Goal: Information Seeking & Learning: Learn about a topic

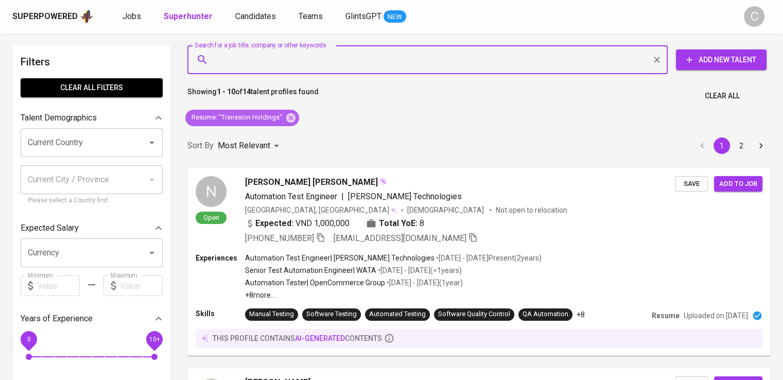
click at [292, 119] on icon at bounding box center [290, 117] width 9 height 9
click at [278, 53] on input "Search for a job title, company or other keywords" at bounding box center [430, 60] width 435 height 20
click at [284, 61] on input "Search for a job title, company or other keywords" at bounding box center [430, 60] width 435 height 20
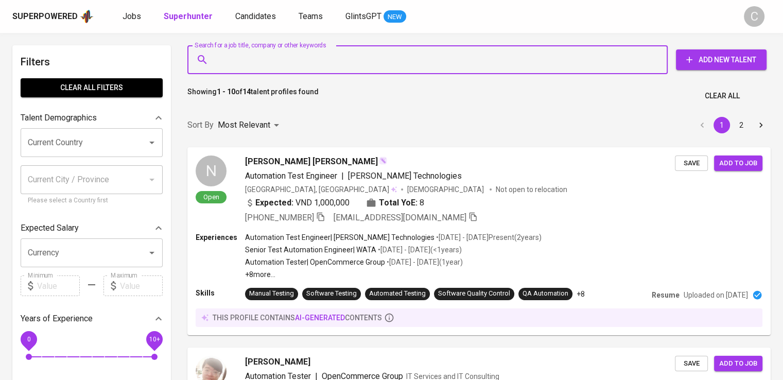
click at [290, 120] on div "Sort By Most Relevant MOST_RELEVANT 1 2" at bounding box center [479, 125] width 596 height 31
click at [281, 59] on input "Search for a job title, company or other keywords" at bounding box center [430, 60] width 435 height 20
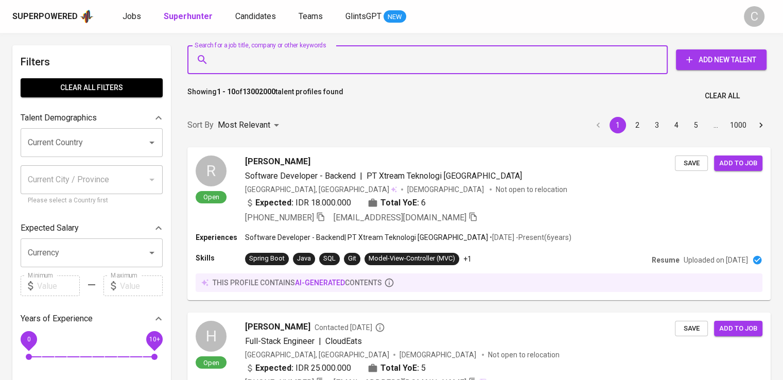
click at [281, 59] on input "Search for a job title, company or other keywords" at bounding box center [430, 60] width 435 height 20
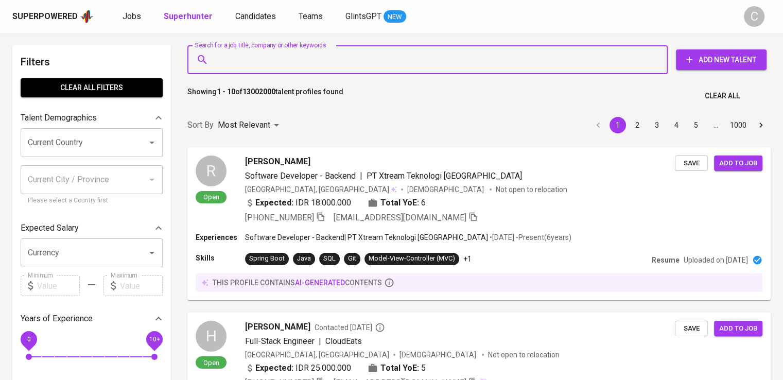
click at [281, 59] on input "Search for a job title, company or other keywords" at bounding box center [430, 60] width 435 height 20
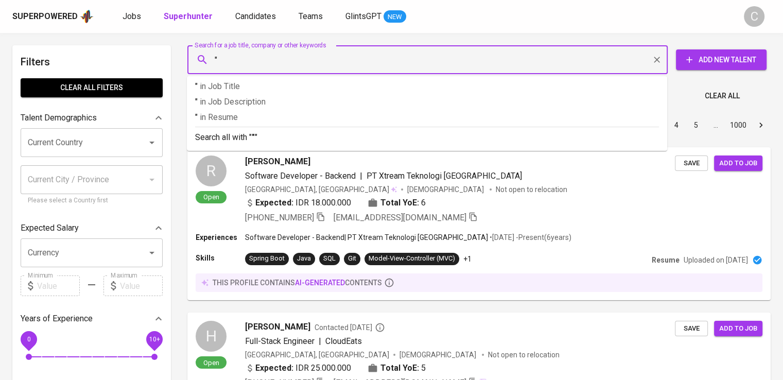
paste input "Wuling Motors [GEOGRAPHIC_DATA]"
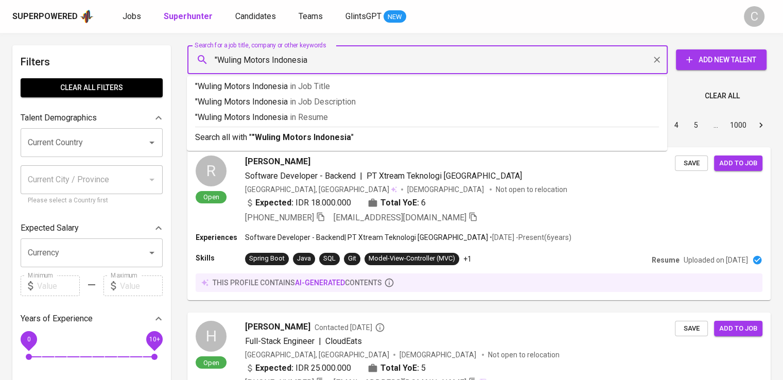
type input ""Wuling Motors Indonesia""
click at [305, 119] on span "in [GEOGRAPHIC_DATA]" at bounding box center [311, 117] width 38 height 10
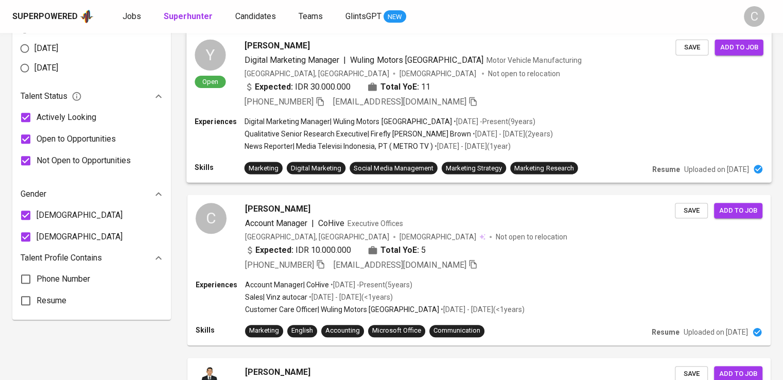
scroll to position [457, 0]
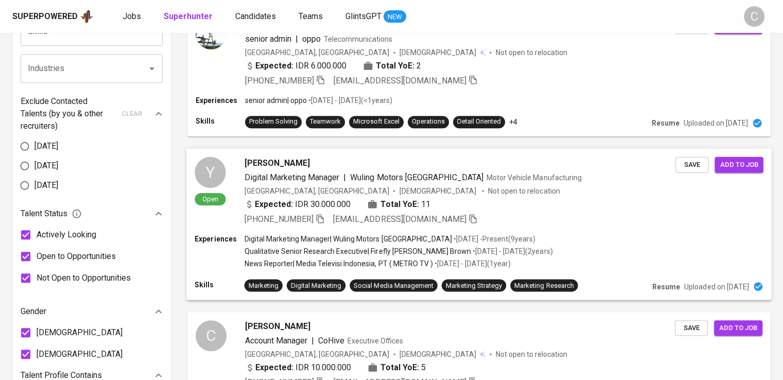
click at [488, 190] on p "Not open to relocation" at bounding box center [524, 190] width 72 height 10
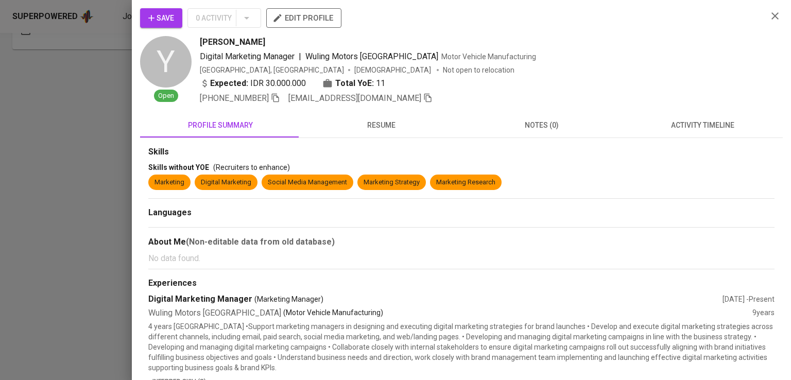
scroll to position [0, 0]
click at [277, 101] on icon "button" at bounding box center [275, 97] width 9 height 9
click at [513, 79] on div "Expected: IDR 30.000.000 Total YoE: 11" at bounding box center [479, 84] width 559 height 15
click at [729, 69] on div "[GEOGRAPHIC_DATA], [GEOGRAPHIC_DATA] [DEMOGRAPHIC_DATA] Not open to relocation" at bounding box center [479, 70] width 559 height 10
click at [50, 191] on div at bounding box center [395, 190] width 791 height 380
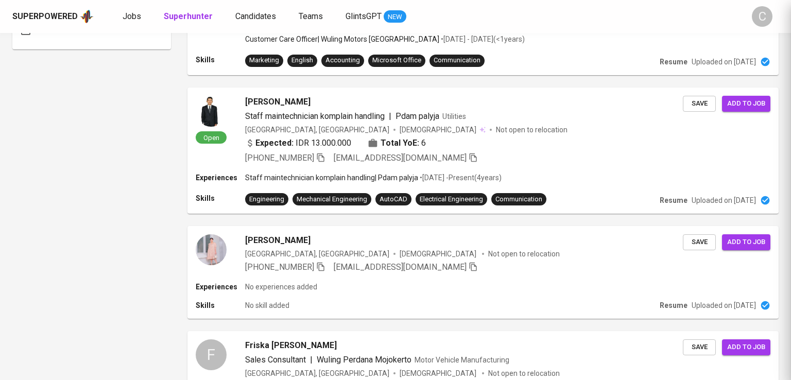
click at [50, 191] on div at bounding box center [395, 190] width 791 height 380
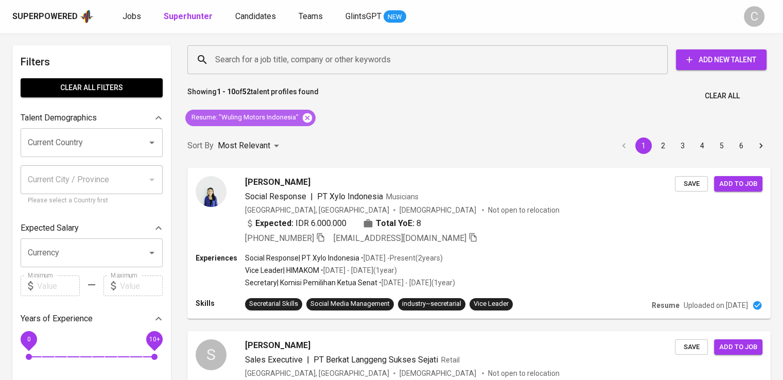
click at [309, 117] on icon at bounding box center [307, 117] width 9 height 9
click at [356, 62] on input "Search for a job title, company or other keywords" at bounding box center [430, 60] width 435 height 20
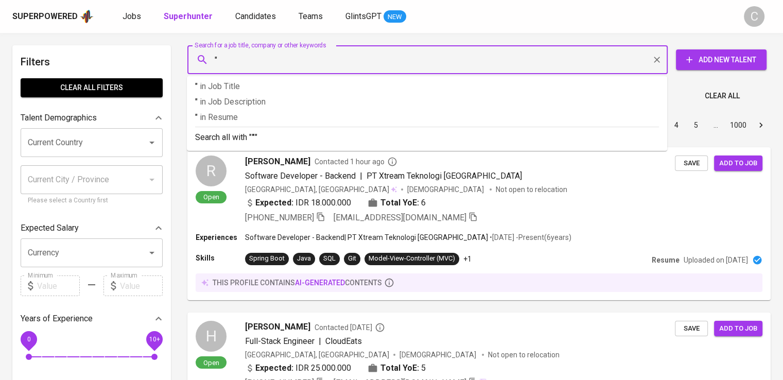
paste input "Daewoong Infion"
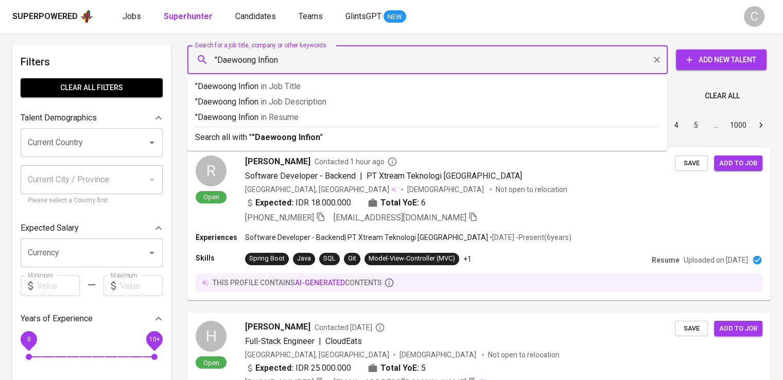
type input ""Daewoong Infion""
click at [389, 126] on li ""Daewoong Infion" in Resume" at bounding box center [427, 118] width 480 height 15
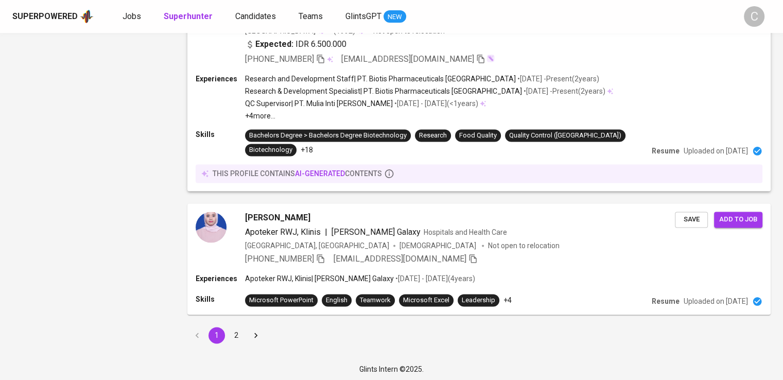
scroll to position [1513, 0]
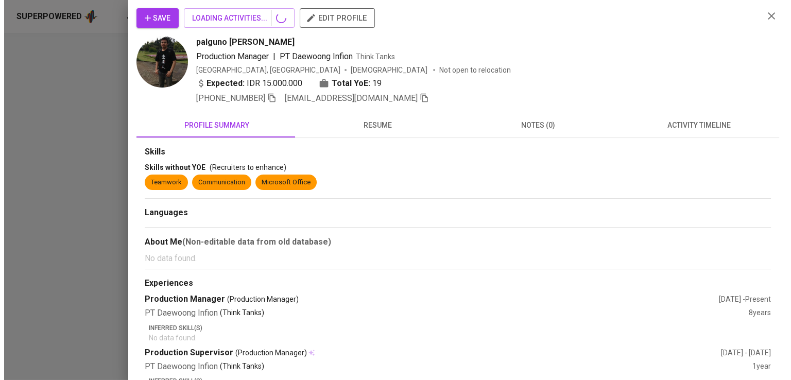
scroll to position [0, 0]
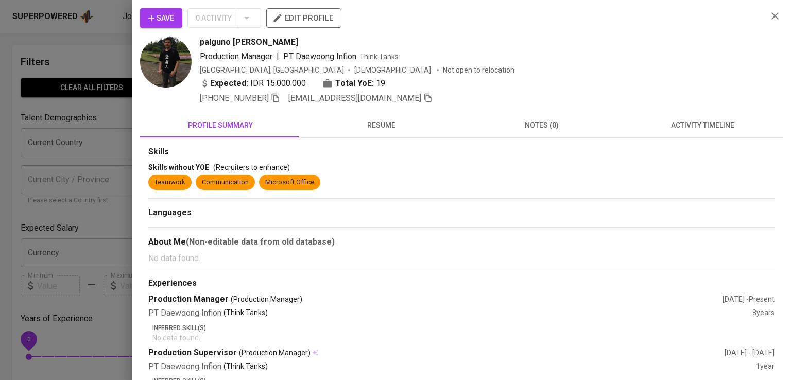
click at [620, 29] on div "Save 0 Activity edit profile" at bounding box center [449, 22] width 619 height 28
click at [277, 95] on icon "button" at bounding box center [275, 98] width 7 height 9
click at [135, 77] on div "Save 0 Activity edit profile palguno [PERSON_NAME] Production Manager | PT Daew…" at bounding box center [461, 190] width 659 height 380
click at [109, 60] on div at bounding box center [395, 190] width 791 height 380
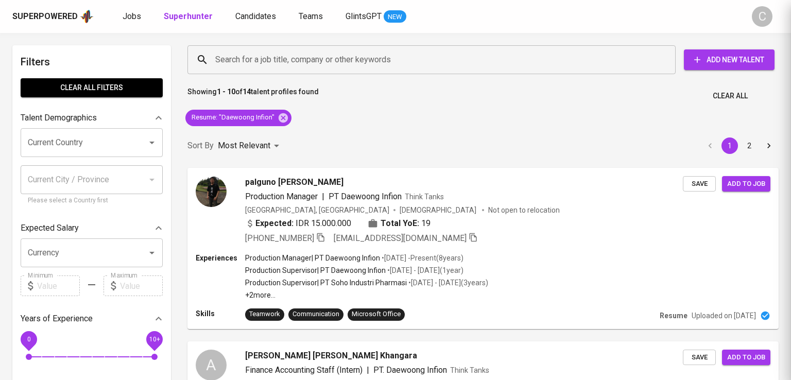
click at [109, 60] on div at bounding box center [395, 190] width 791 height 380
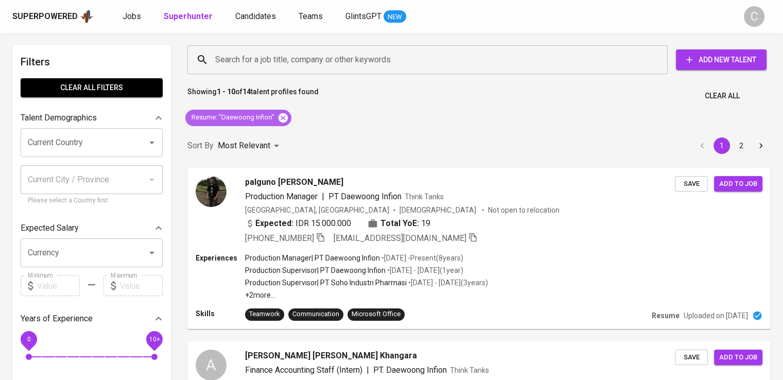
click at [285, 117] on icon at bounding box center [283, 117] width 9 height 9
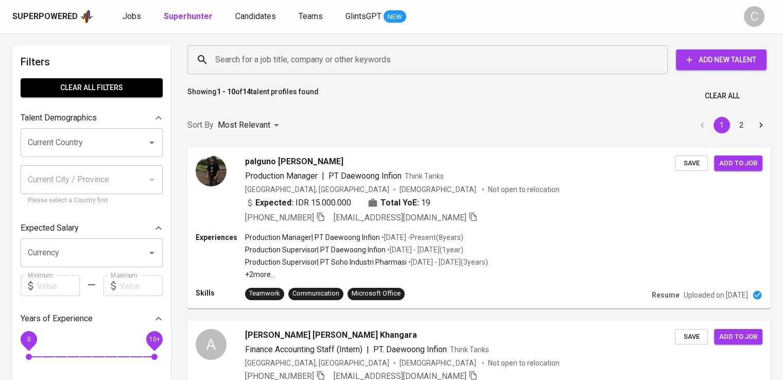
click at [302, 63] on input "Search for a job title, company or other keywords" at bounding box center [430, 60] width 435 height 20
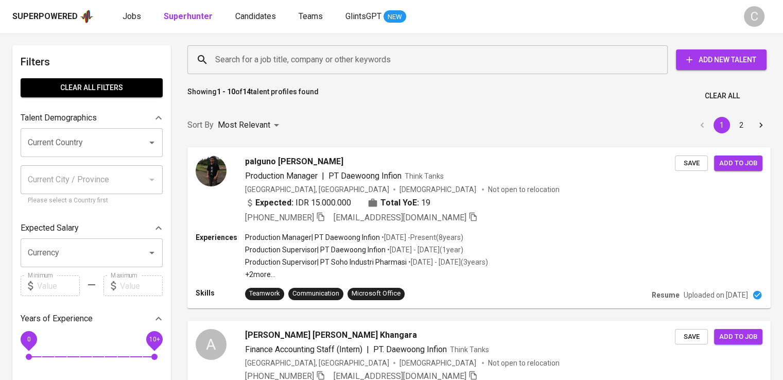
click at [302, 63] on input "Search for a job title, company or other keywords" at bounding box center [430, 60] width 435 height 20
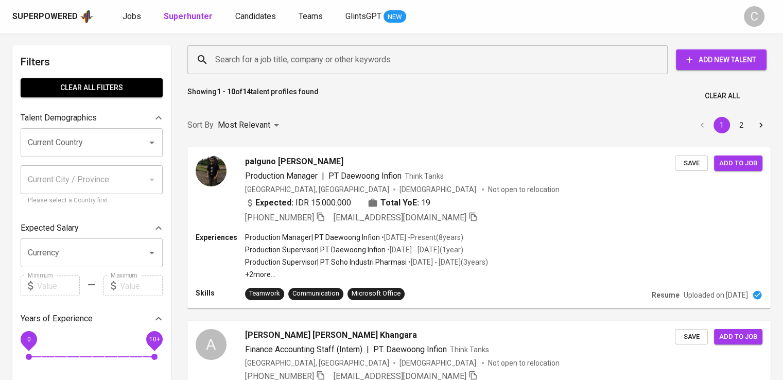
click at [302, 63] on input "Search for a job title, company or other keywords" at bounding box center [430, 60] width 435 height 20
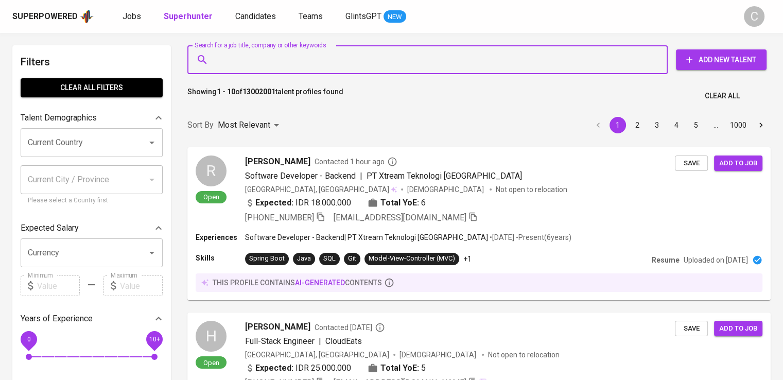
click at [302, 63] on input "Search for a job title, company or other keywords" at bounding box center [430, 60] width 435 height 20
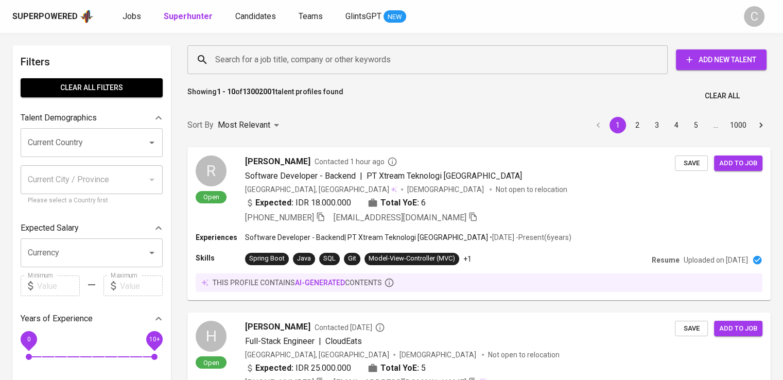
click at [424, 71] on div "Search for a job title, company or other keywords" at bounding box center [427, 59] width 480 height 29
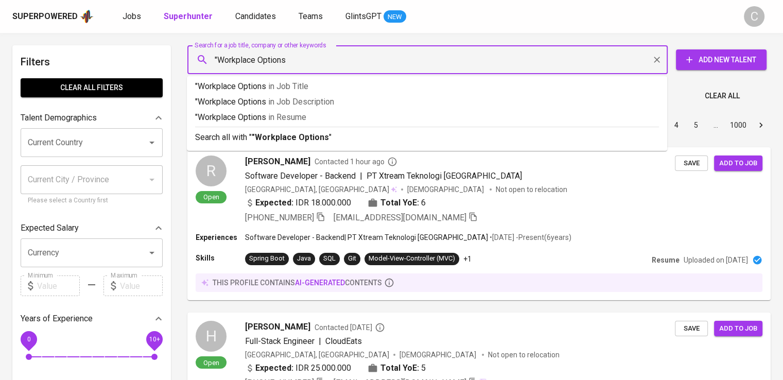
type input ""Workplace Options""
click at [420, 120] on p ""Workplace Options" in Resume" at bounding box center [427, 117] width 464 height 12
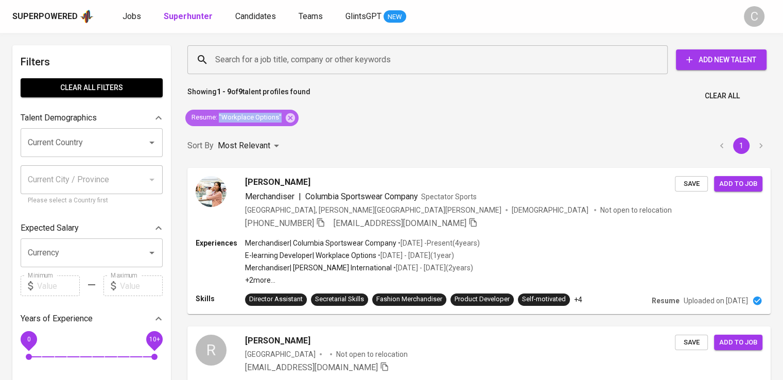
drag, startPoint x: 280, startPoint y: 117, endPoint x: 219, endPoint y: 114, distance: 60.8
click at [219, 114] on span "Resume : "Workplace Options"" at bounding box center [236, 118] width 102 height 10
copy span ""Workplace Options""
click at [286, 116] on icon at bounding box center [290, 117] width 11 height 11
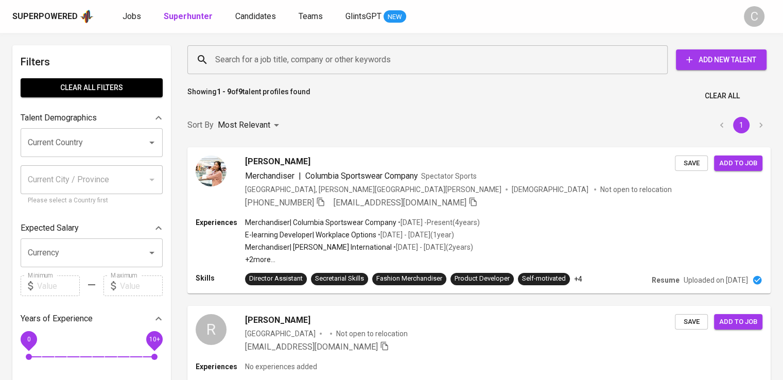
click at [345, 69] on input "Search for a job title, company or other keywords" at bounding box center [430, 60] width 435 height 20
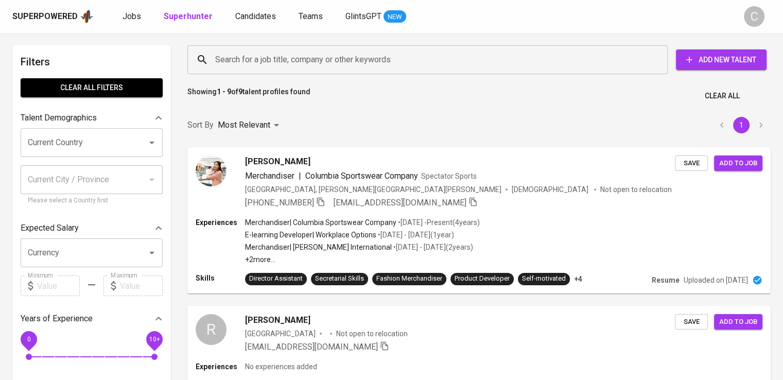
click at [345, 69] on input "Search for a job title, company or other keywords" at bounding box center [430, 60] width 435 height 20
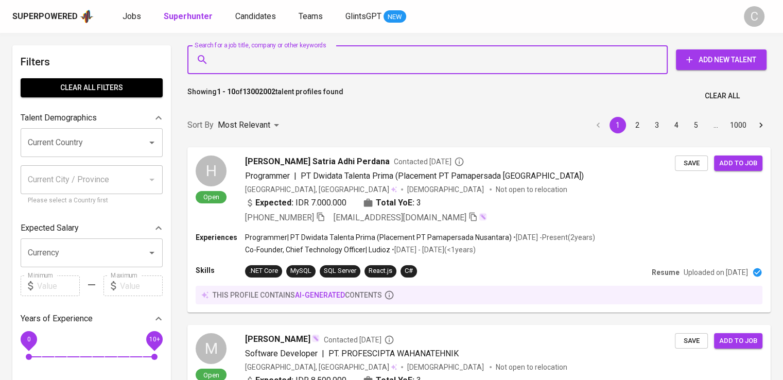
click at [345, 69] on input "Search for a job title, company or other keywords" at bounding box center [430, 60] width 435 height 20
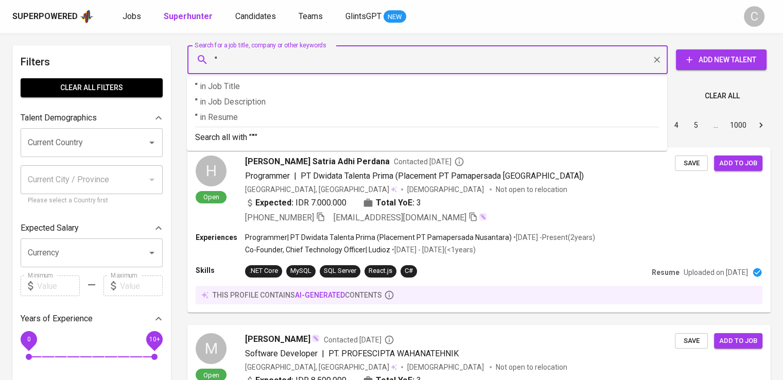
paste input ""Workplace Options""
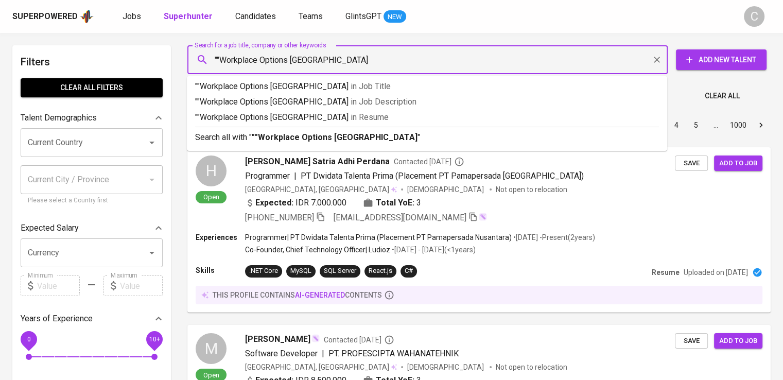
type input """Workplace Options Indonesia""
click at [373, 114] on p """Workplace Options Indonesia" in Resume" at bounding box center [427, 117] width 464 height 12
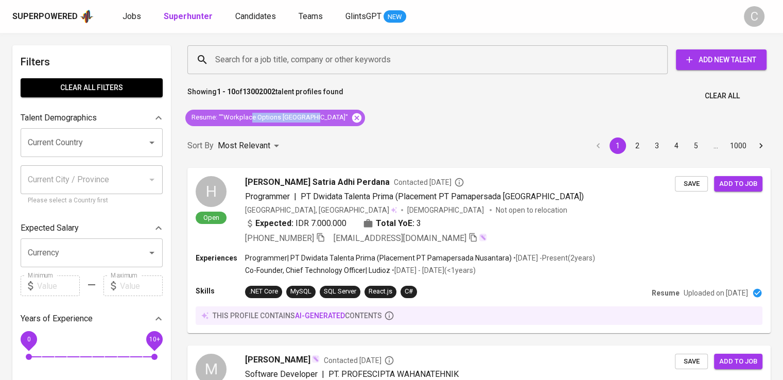
drag, startPoint x: 253, startPoint y: 116, endPoint x: 316, endPoint y: 120, distance: 62.5
click at [316, 120] on div "Resume : ""Workplace Options Indonesia"" at bounding box center [275, 118] width 180 height 16
click at [313, 116] on span "Resume : ""Workplace Options Indonesia"" at bounding box center [269, 118] width 169 height 10
drag, startPoint x: 313, startPoint y: 116, endPoint x: 221, endPoint y: 118, distance: 91.7
click at [221, 118] on span "Resume : ""Workplace Options Indonesia"" at bounding box center [269, 118] width 169 height 10
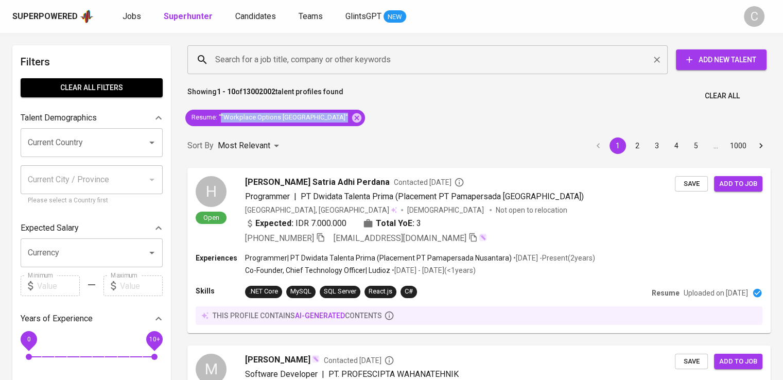
click at [275, 56] on input "Search for a job title, company or other keywords" at bounding box center [430, 60] width 435 height 20
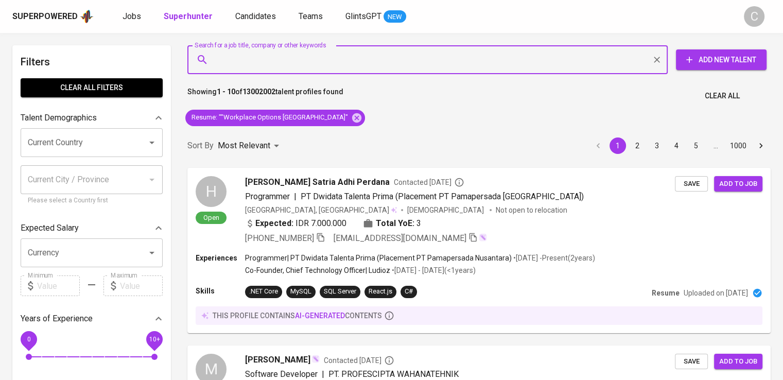
paste input ""Workplace Options Indonesia""
type input ""Workplace Options Indonesia""
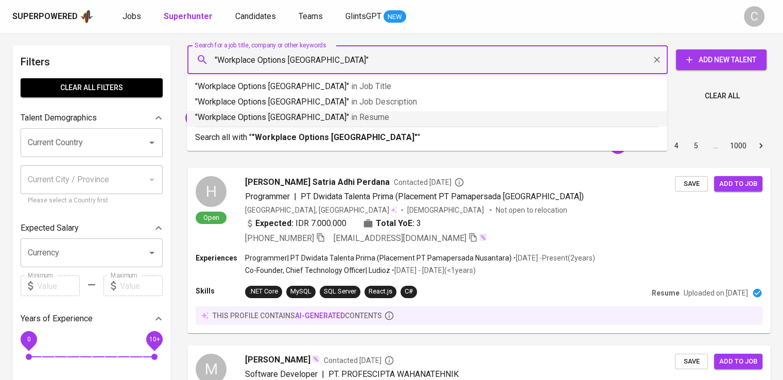
click at [382, 116] on p ""Workplace Options Indonesia" in Resume" at bounding box center [427, 117] width 464 height 12
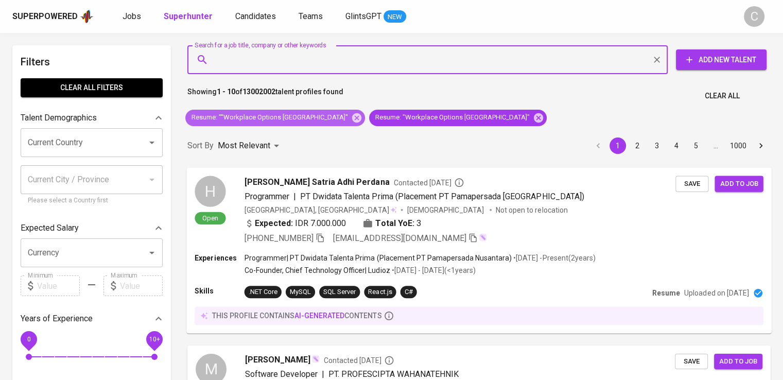
click at [352, 117] on icon at bounding box center [356, 117] width 9 height 9
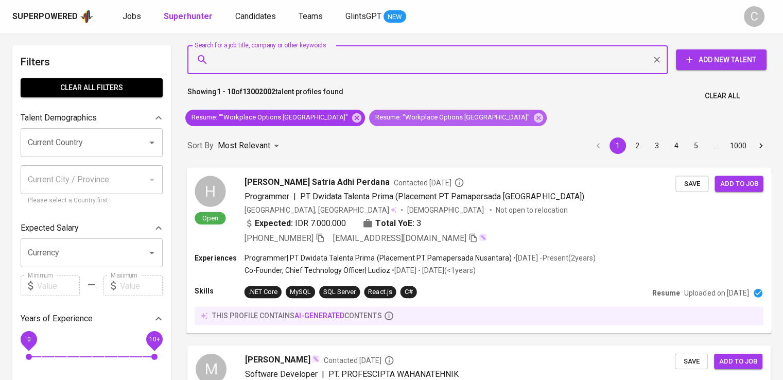
click at [534, 117] on icon at bounding box center [538, 117] width 9 height 9
click at [321, 130] on div "Sort By Most Relevant MOST_RELEVANT 1 2 3 4 5 … 1000" at bounding box center [479, 145] width 596 height 31
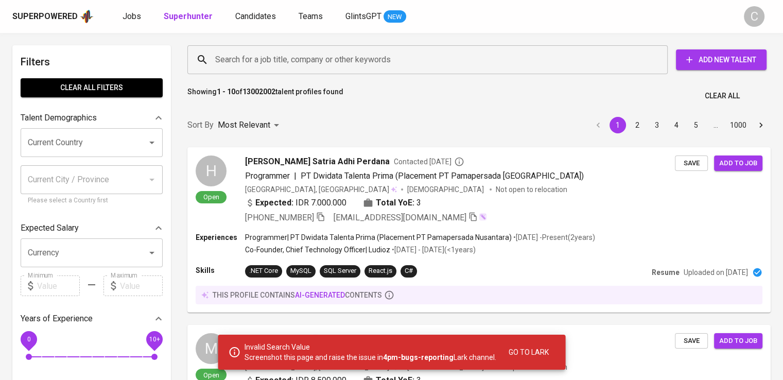
click at [378, 49] on div "Search for a job title, company or other keywords" at bounding box center [427, 59] width 480 height 29
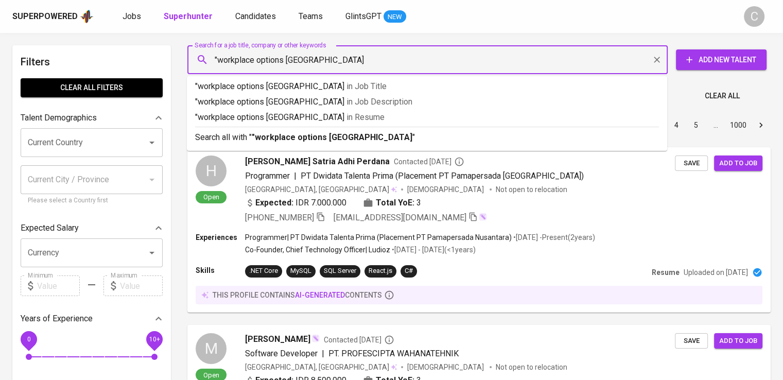
type input ""workplace options indonesia""
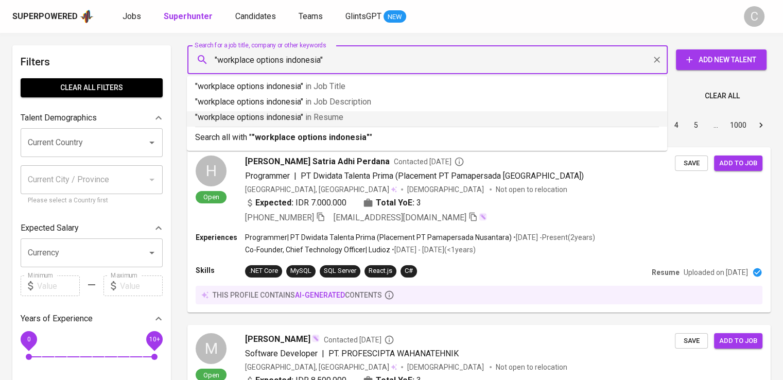
click at [402, 114] on p ""workplace options indonesia" in Resume" at bounding box center [427, 117] width 464 height 12
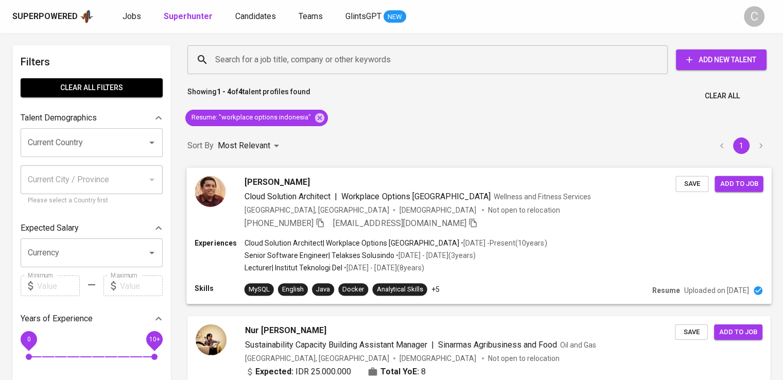
click at [470, 234] on div "Ramot Lubis Cloud Solution Architect | Workplace Options Indonesia Wellness and…" at bounding box center [478, 202] width 585 height 70
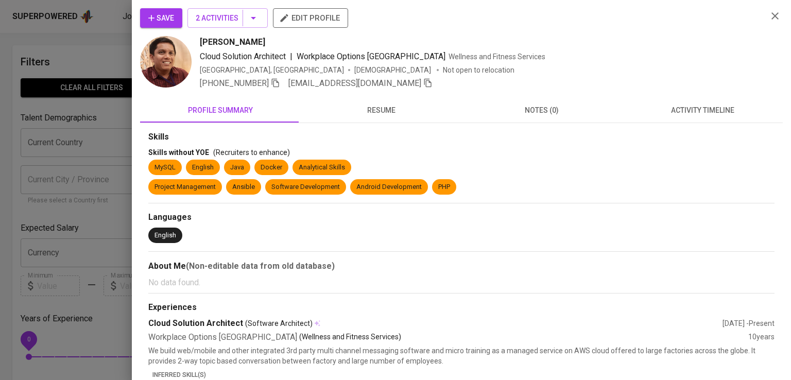
click at [636, 25] on div "Save 2 Activities edit profile" at bounding box center [449, 22] width 619 height 28
click at [279, 83] on icon "button" at bounding box center [275, 82] width 9 height 9
click at [47, 138] on div at bounding box center [395, 190] width 791 height 380
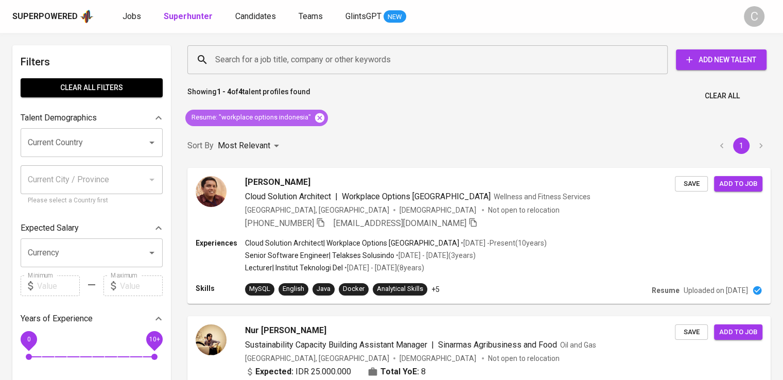
click at [320, 122] on icon at bounding box center [319, 117] width 11 height 11
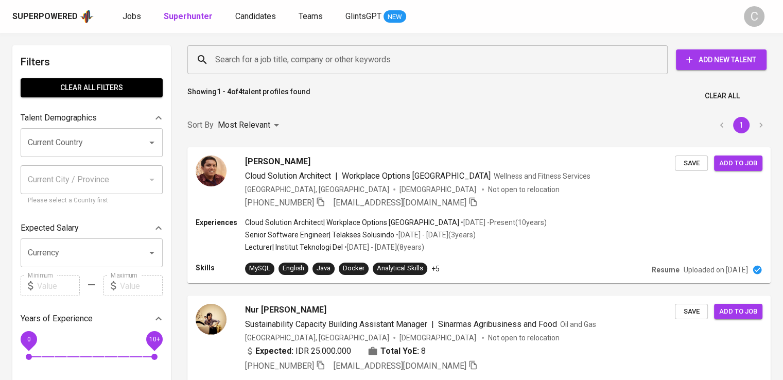
click at [275, 59] on input "Search for a job title, company or other keywords" at bounding box center [430, 60] width 435 height 20
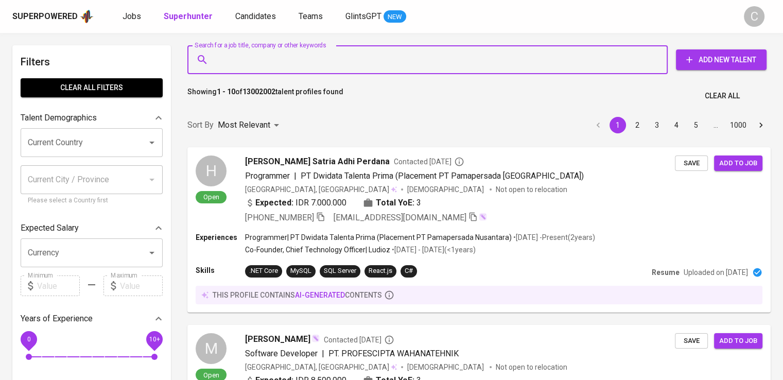
click at [275, 59] on input "Search for a job title, company or other keywords" at bounding box center [430, 60] width 435 height 20
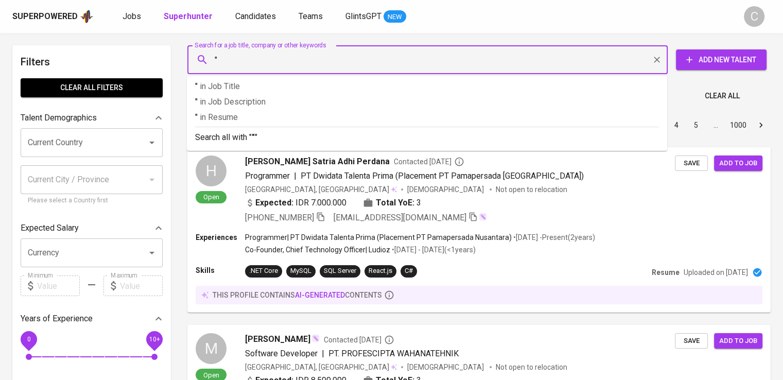
paste input "Ikatan Ahli Perencanaan Indonesia"
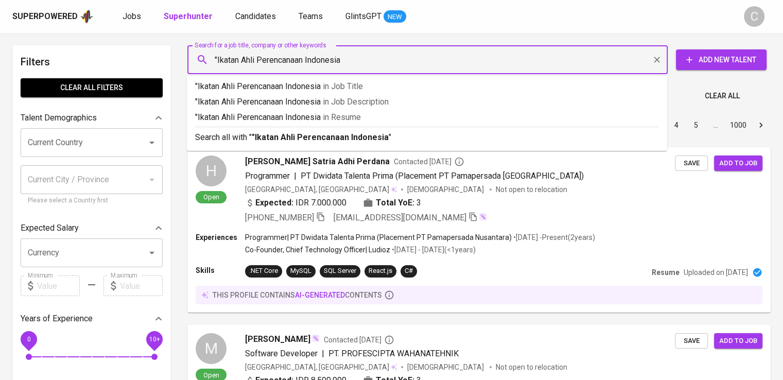
type input ""Ikatan Ahli Perencanaan Indonesia""
click at [301, 121] on p ""Ikatan Ahli Perencanaan Indonesia" in Resume" at bounding box center [427, 117] width 464 height 12
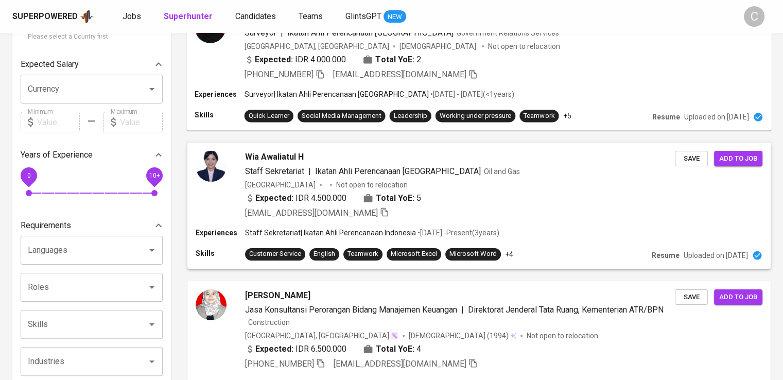
scroll to position [229, 0]
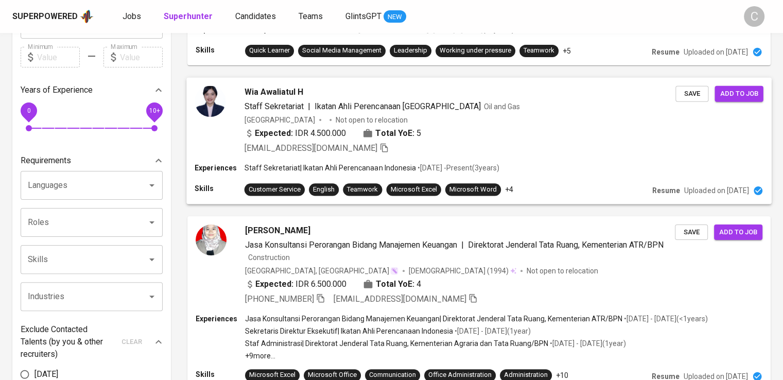
click at [459, 124] on div "Indonesia Not open to relocation" at bounding box center [460, 119] width 431 height 10
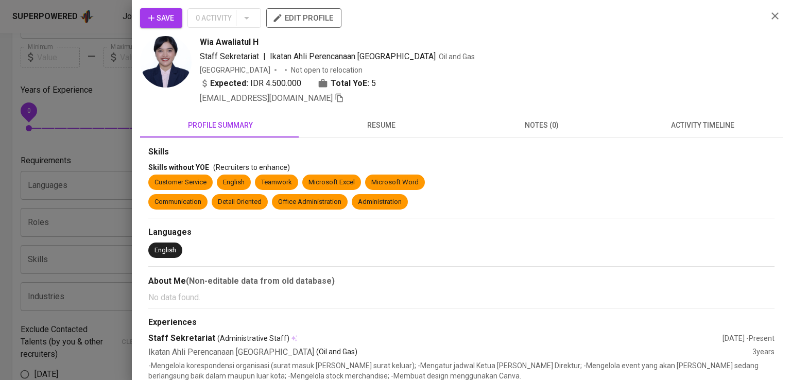
click at [53, 155] on div at bounding box center [395, 190] width 791 height 380
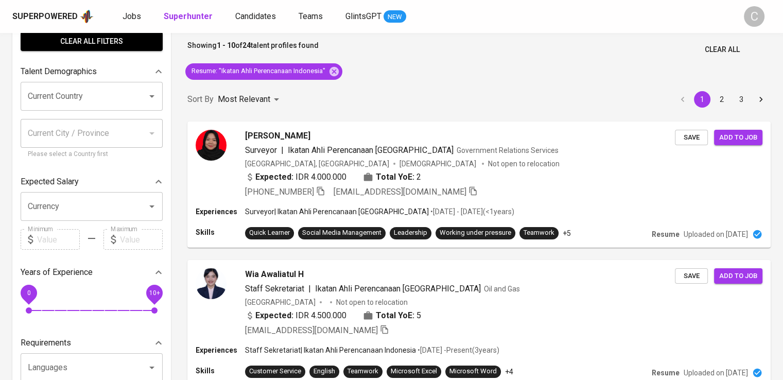
scroll to position [1398, 0]
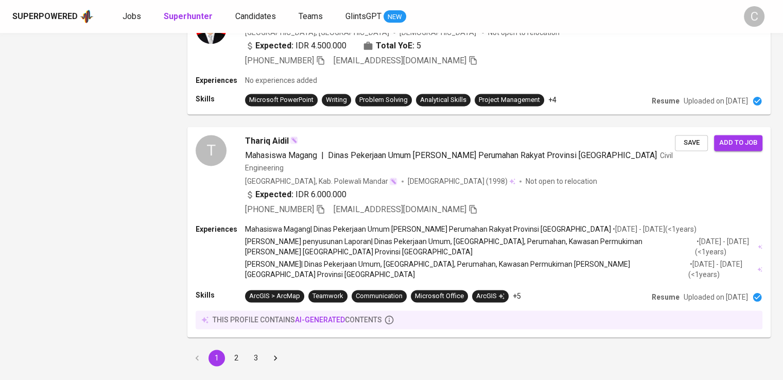
click at [232, 350] on button "2" at bounding box center [236, 358] width 16 height 16
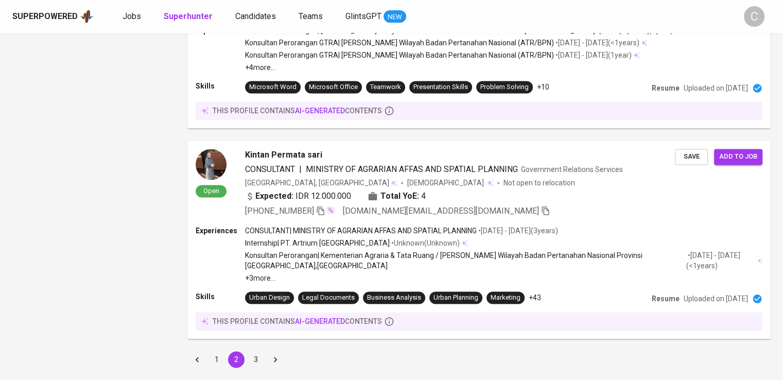
scroll to position [1480, 0]
click at [250, 352] on button "3" at bounding box center [256, 360] width 16 height 16
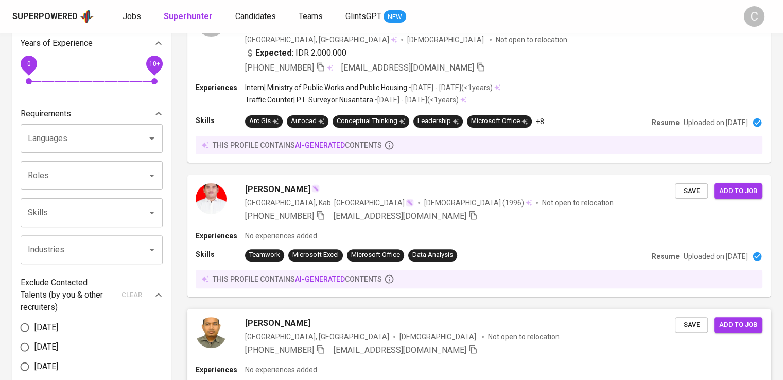
scroll to position [395, 0]
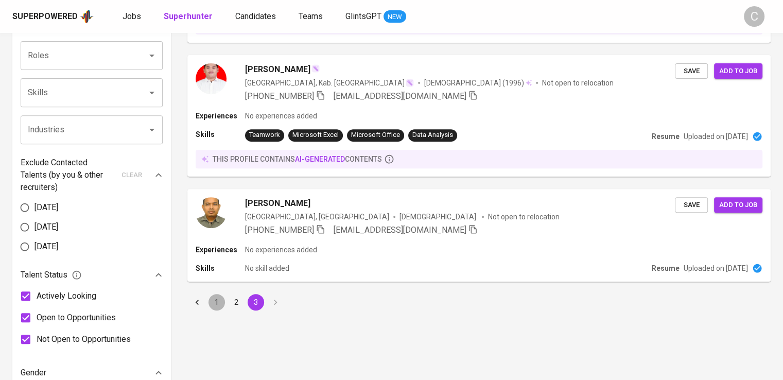
click at [216, 299] on button "1" at bounding box center [217, 302] width 16 height 16
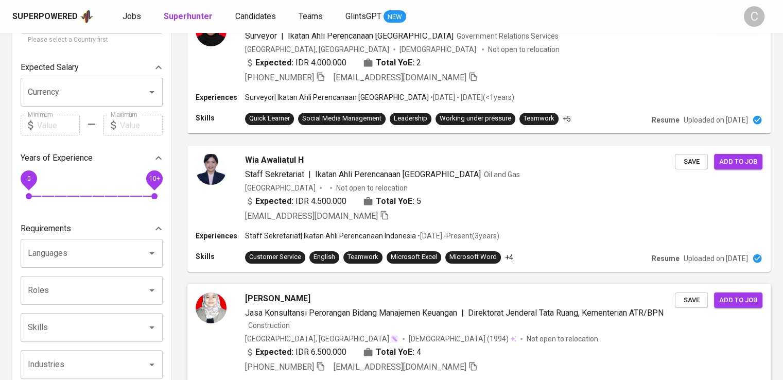
scroll to position [334, 0]
